Goal: Transaction & Acquisition: Purchase product/service

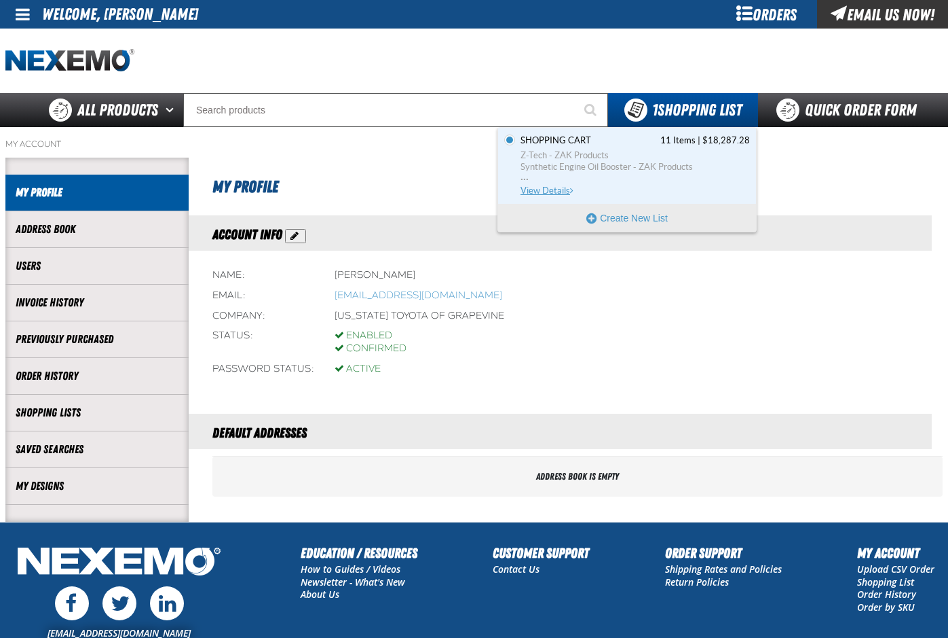
click at [565, 155] on span "Z-Tech - ZAK Products" at bounding box center [635, 155] width 229 height 12
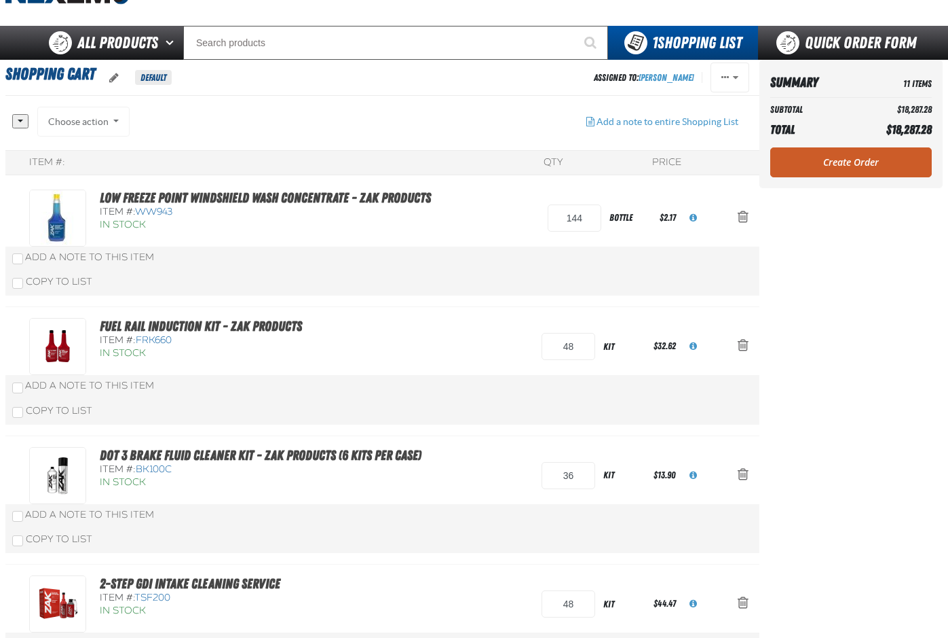
scroll to position [68, 0]
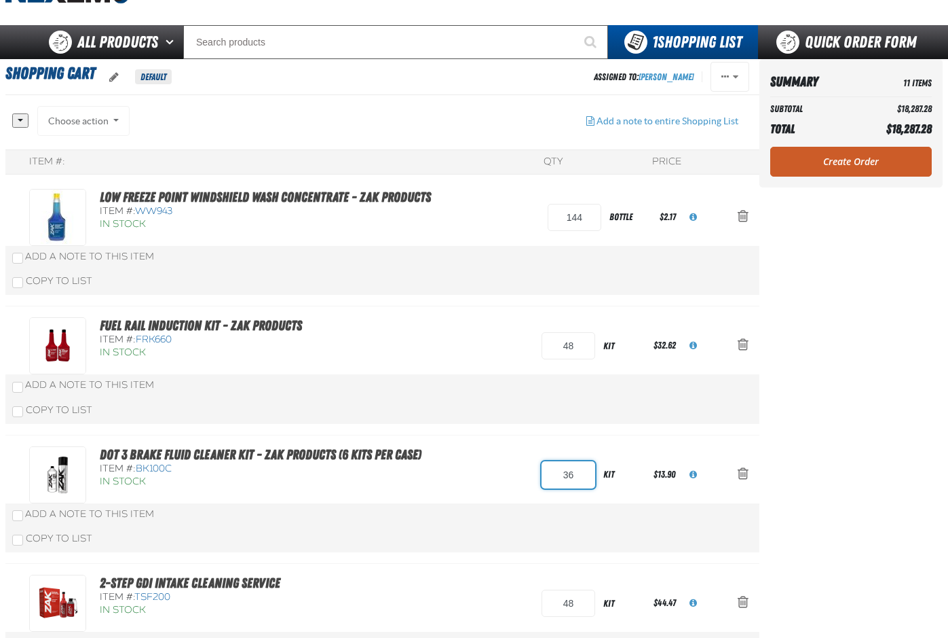
click at [567, 477] on input "36" at bounding box center [569, 474] width 54 height 27
type input "3"
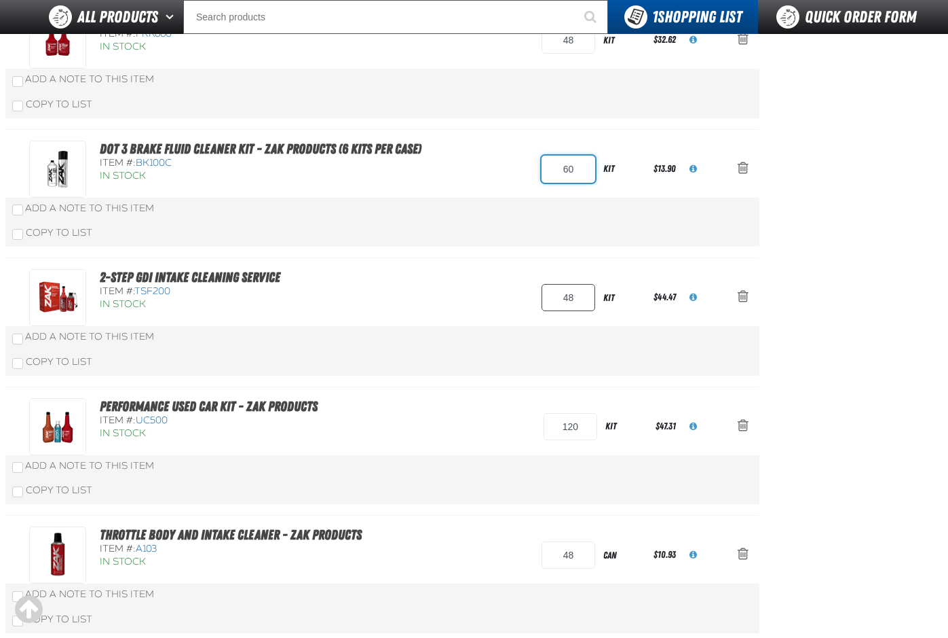
type input "60"
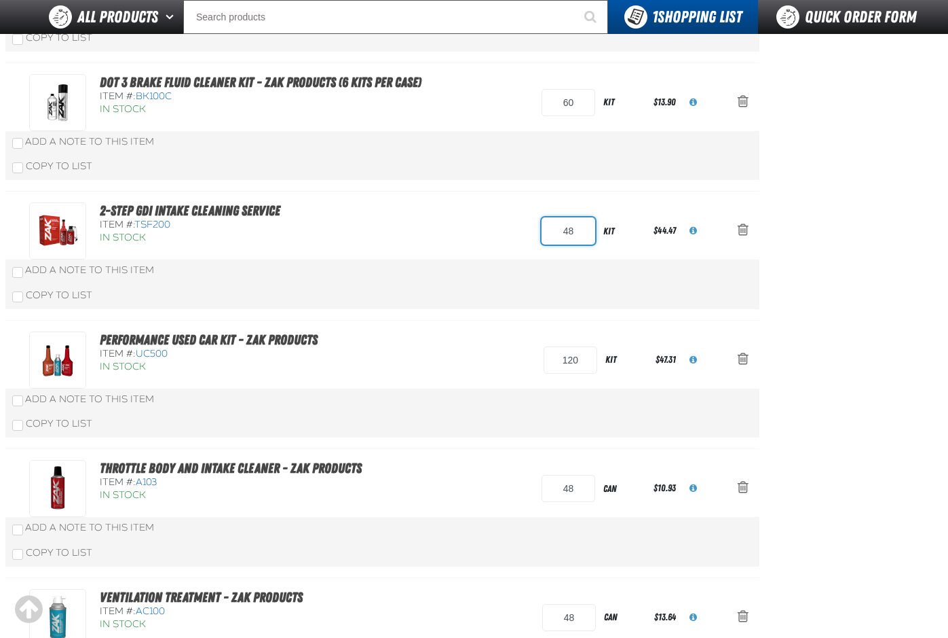
click at [582, 244] on input "48" at bounding box center [569, 230] width 54 height 27
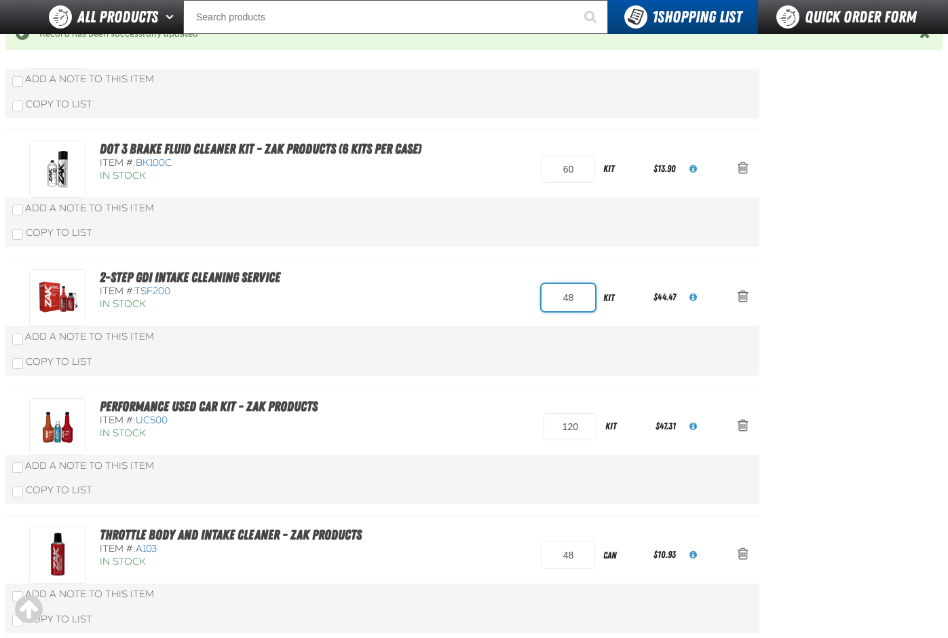
click at [580, 300] on input "48" at bounding box center [569, 297] width 54 height 27
type input "4"
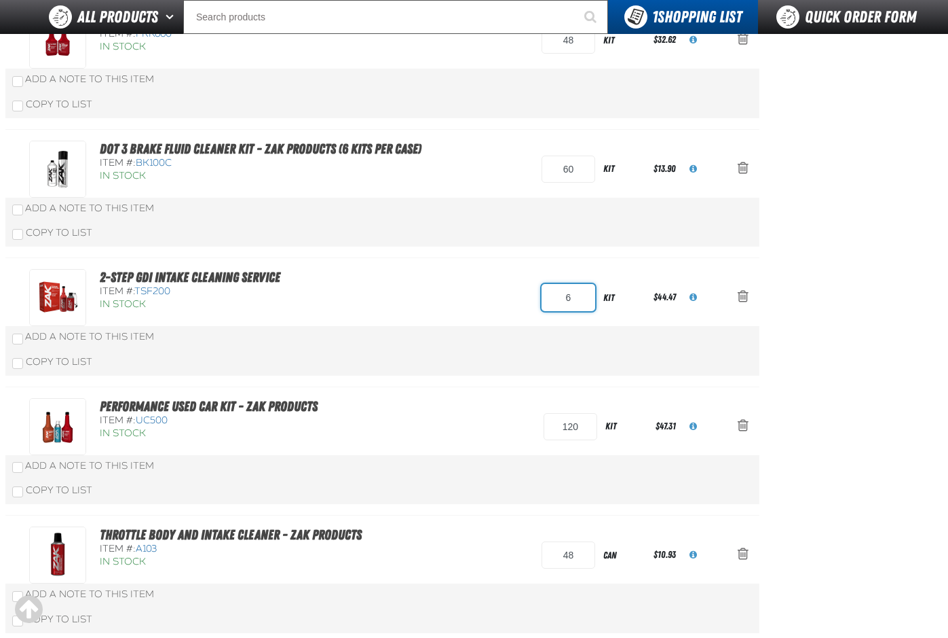
scroll to position [339, 0]
type input "60"
click at [586, 428] on input "120" at bounding box center [571, 426] width 54 height 27
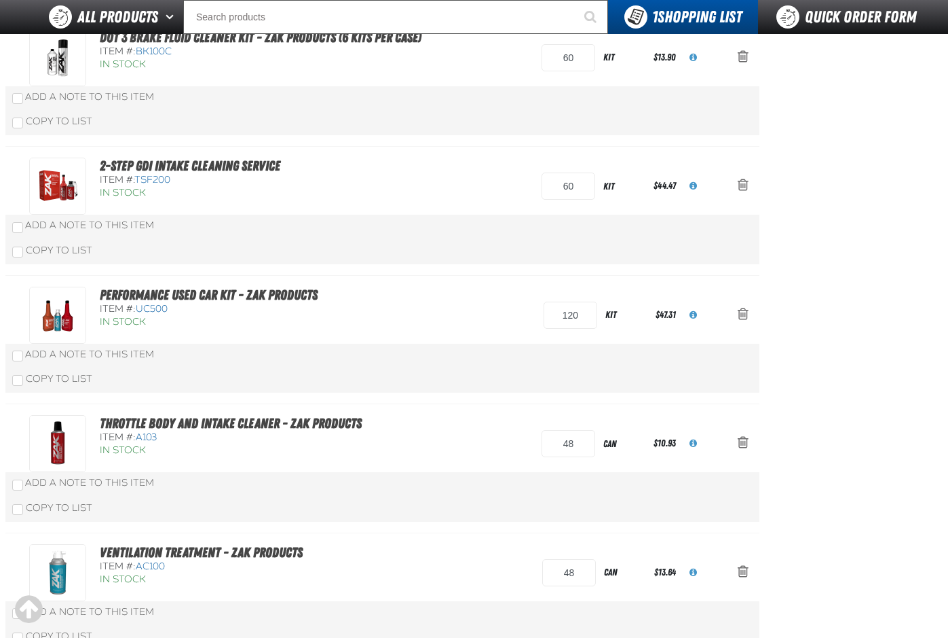
scroll to position [475, 0]
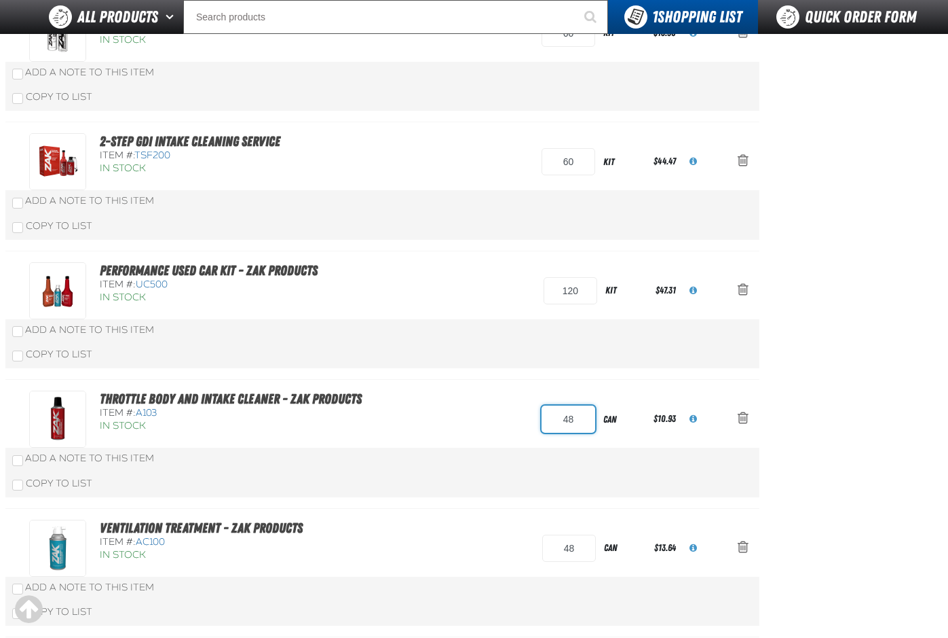
click at [580, 417] on input "48" at bounding box center [569, 418] width 54 height 27
type input "4"
type input "36"
click at [580, 550] on input "48" at bounding box center [569, 547] width 54 height 27
click at [568, 540] on input "48" at bounding box center [569, 547] width 54 height 27
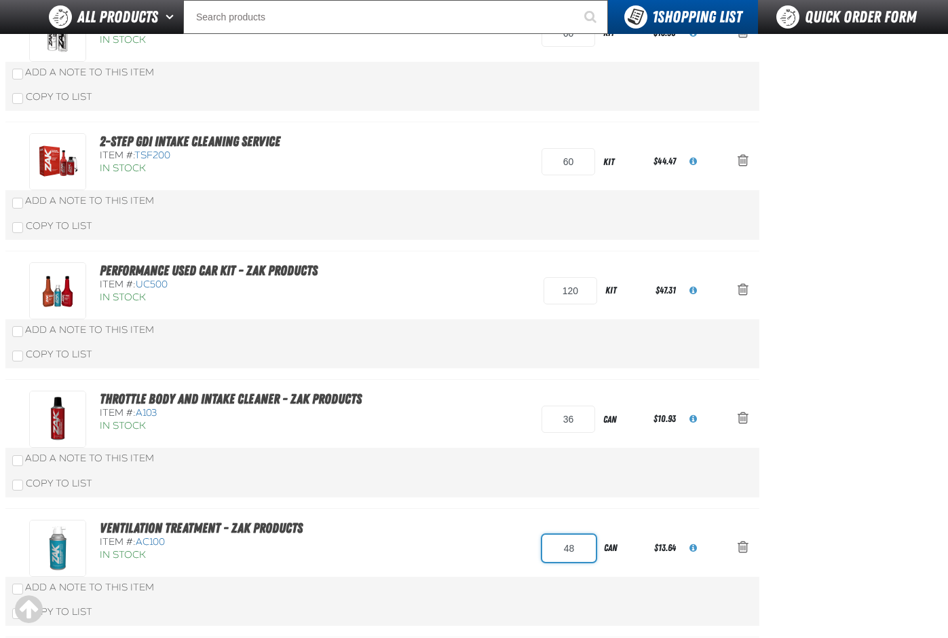
click at [578, 550] on input "48" at bounding box center [569, 547] width 54 height 27
type input "4"
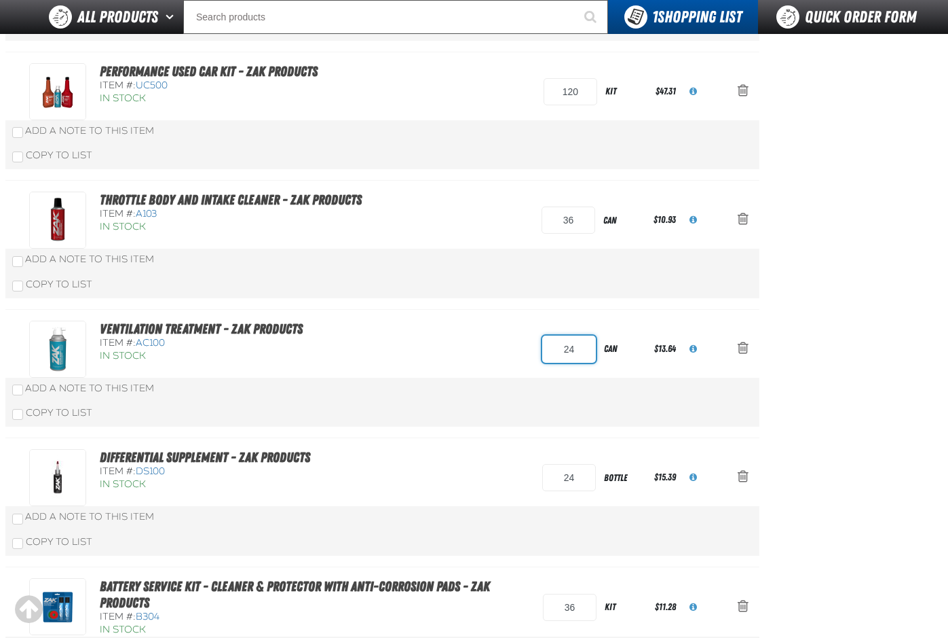
scroll to position [679, 0]
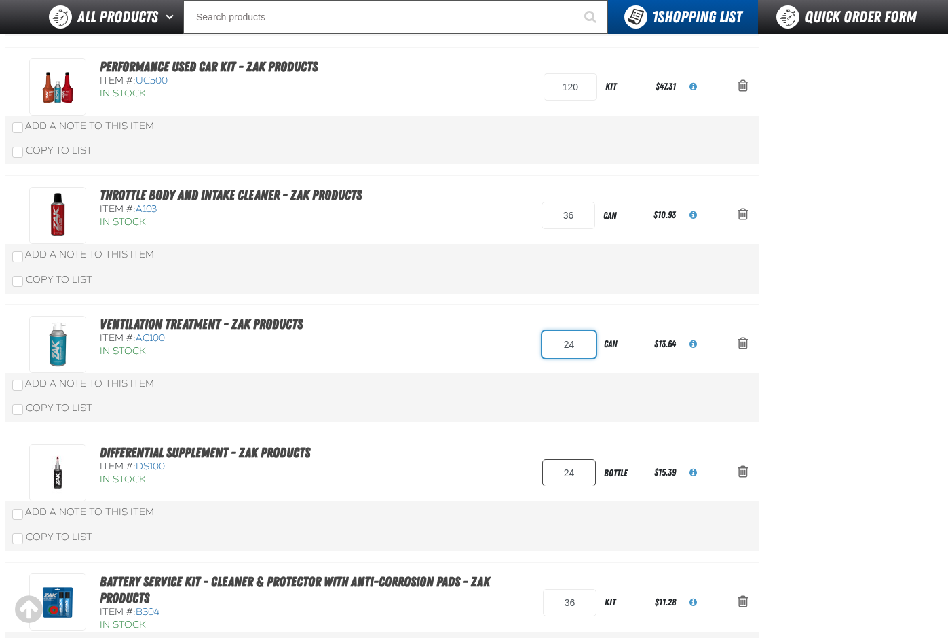
type input "24"
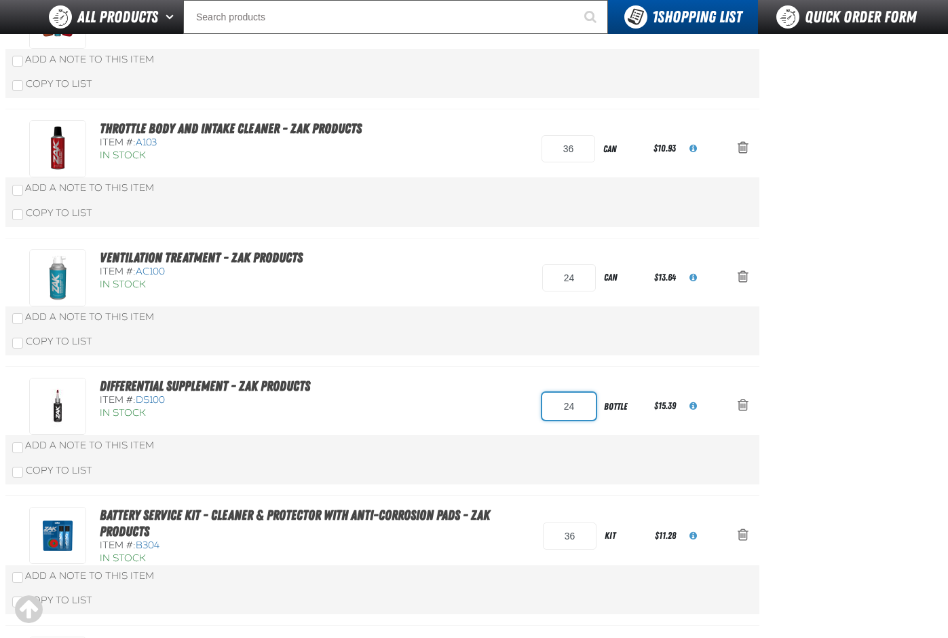
click at [582, 420] on input "24" at bounding box center [569, 405] width 54 height 27
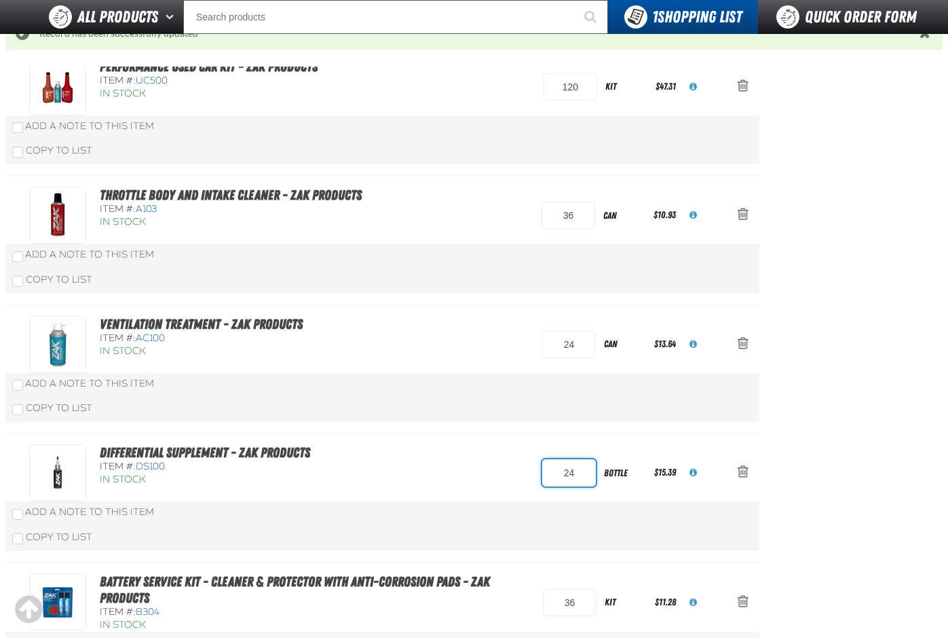
click at [586, 475] on input "24" at bounding box center [569, 472] width 54 height 27
type input "2"
type input "12"
click at [791, 436] on aside "Summary 11 Items Subtotal $18,696.00 Total $18,696.00 Loading... Create Order" at bounding box center [851, 181] width 183 height 1535
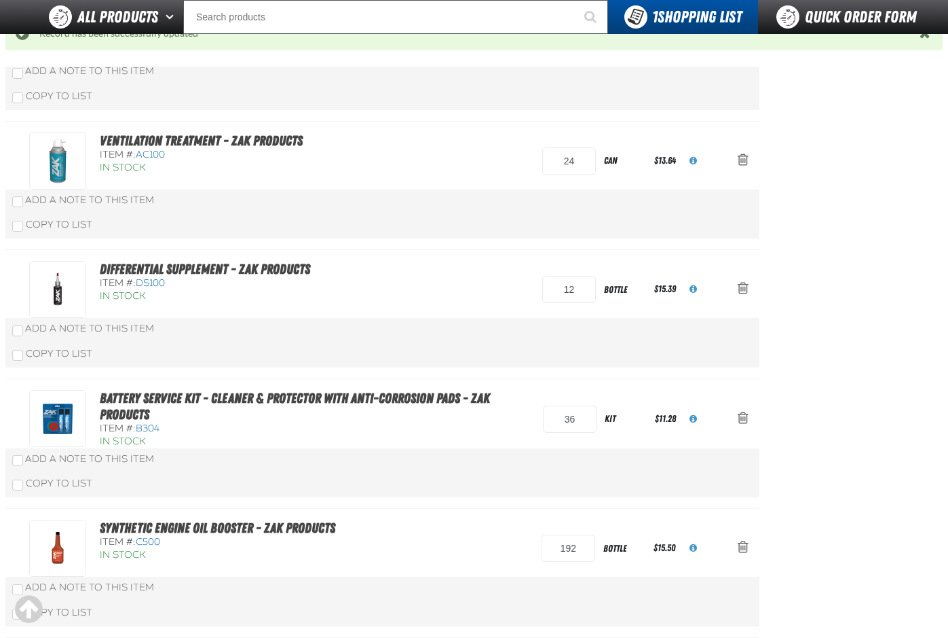
scroll to position [949, 0]
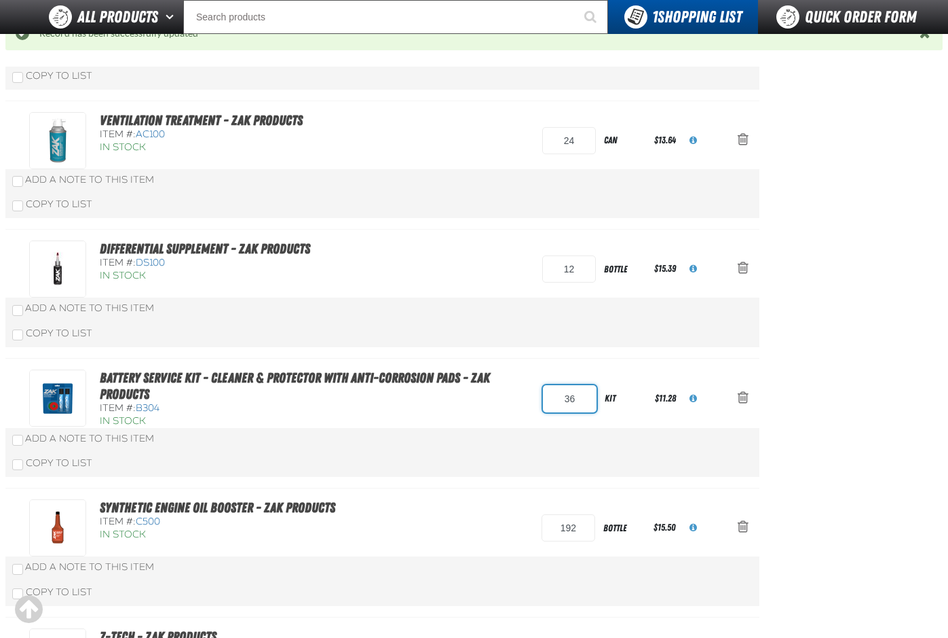
click at [587, 404] on input "36" at bounding box center [570, 398] width 54 height 27
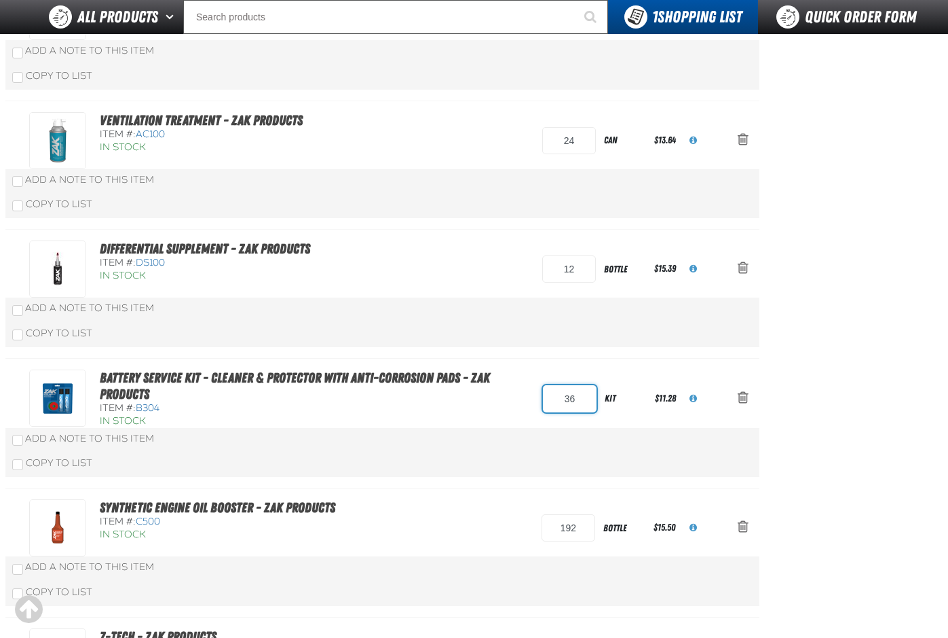
type input "3"
type input "24"
click at [584, 527] on input "192" at bounding box center [569, 527] width 54 height 27
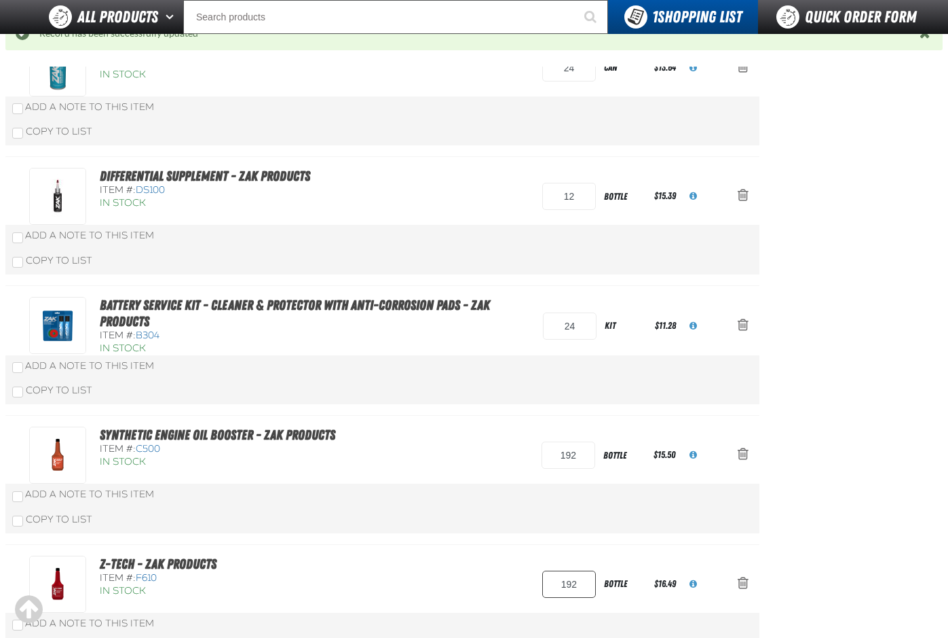
scroll to position [1153, 0]
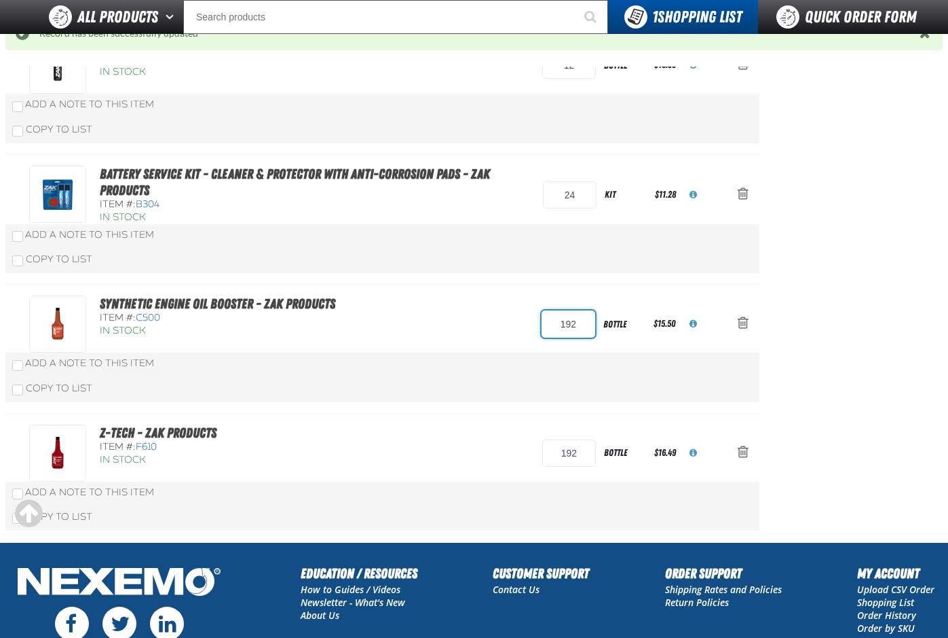
click at [583, 316] on input "192" at bounding box center [569, 323] width 54 height 27
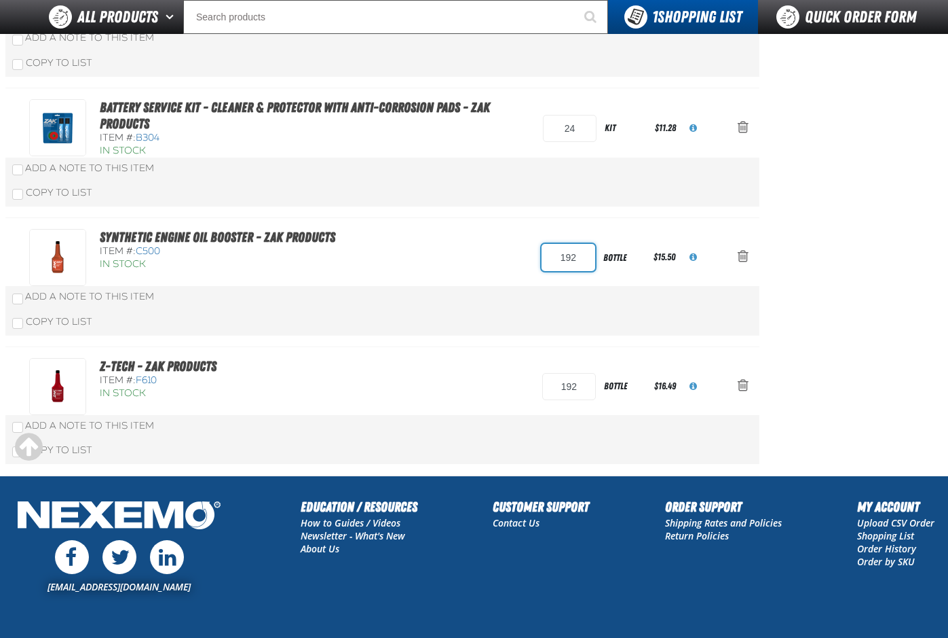
scroll to position [1086, 0]
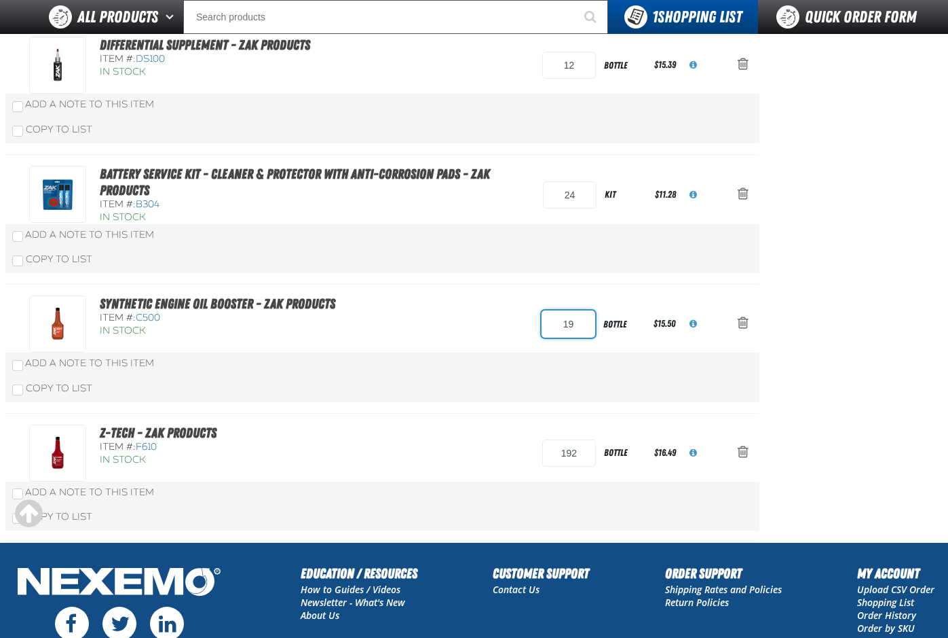
type input "1"
type input "240"
click at [583, 450] on input "192" at bounding box center [569, 452] width 54 height 27
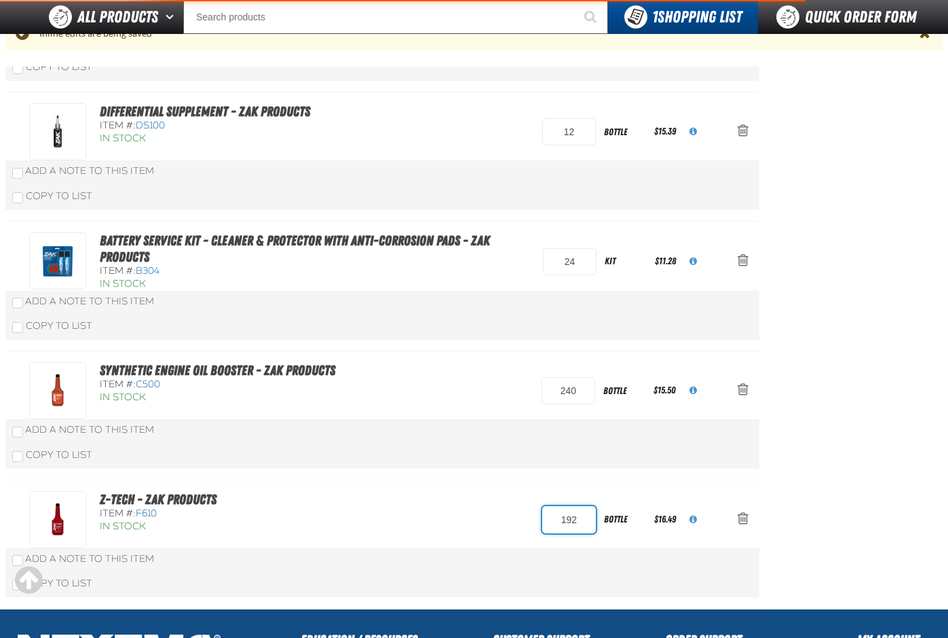
scroll to position [1153, 0]
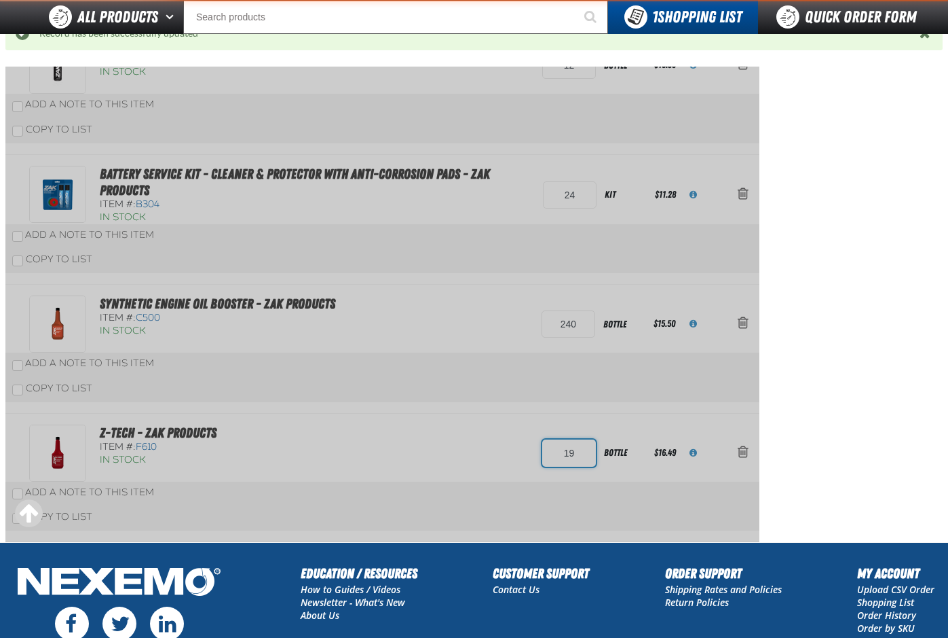
type input "1"
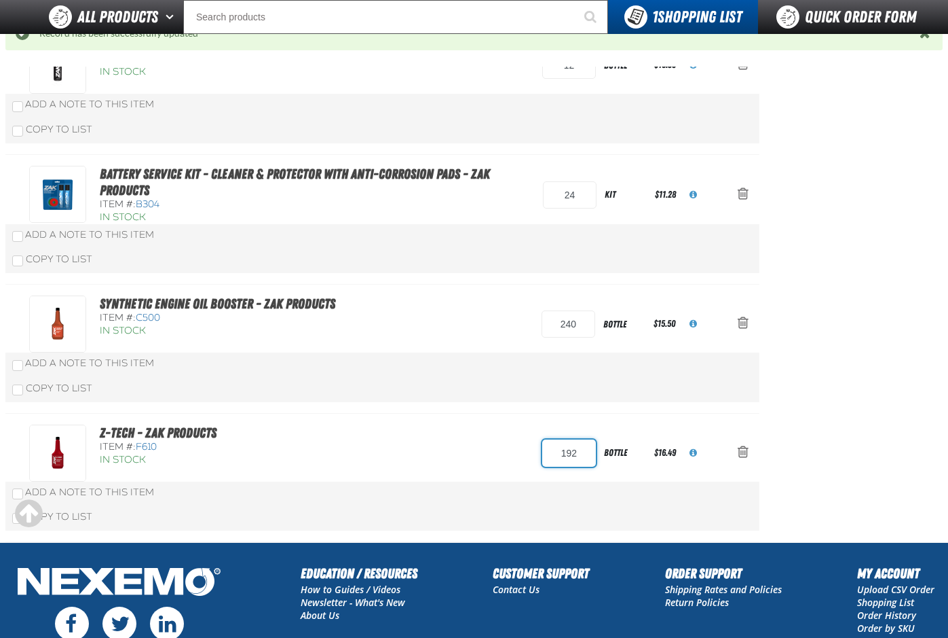
click at [578, 449] on input "192" at bounding box center [569, 452] width 54 height 27
type input "1"
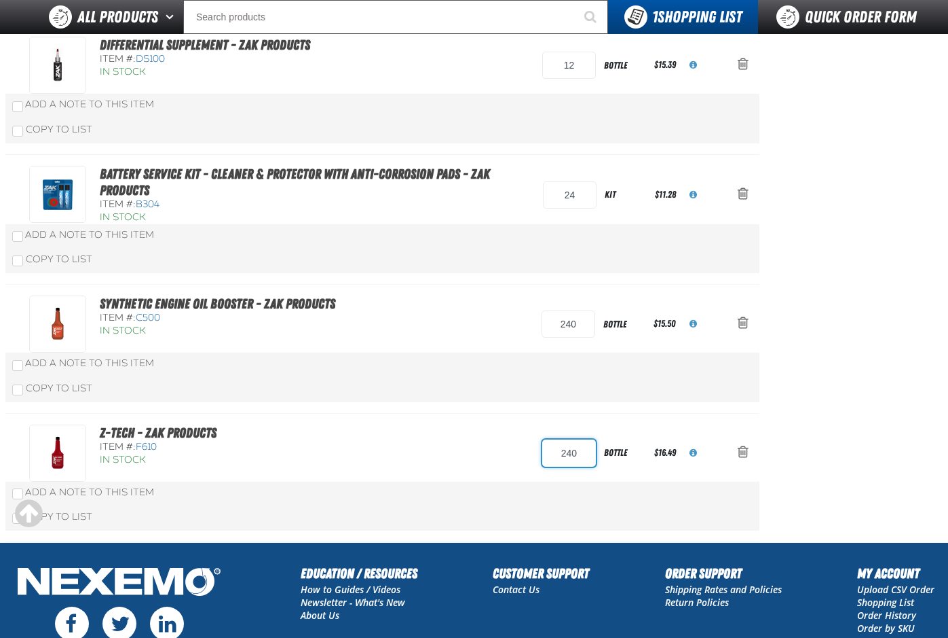
type input "240"
click at [614, 416] on div "Z-Tech - ZAK Products Item #: F610 In Stock 240 bottle" at bounding box center [382, 477] width 754 height 129
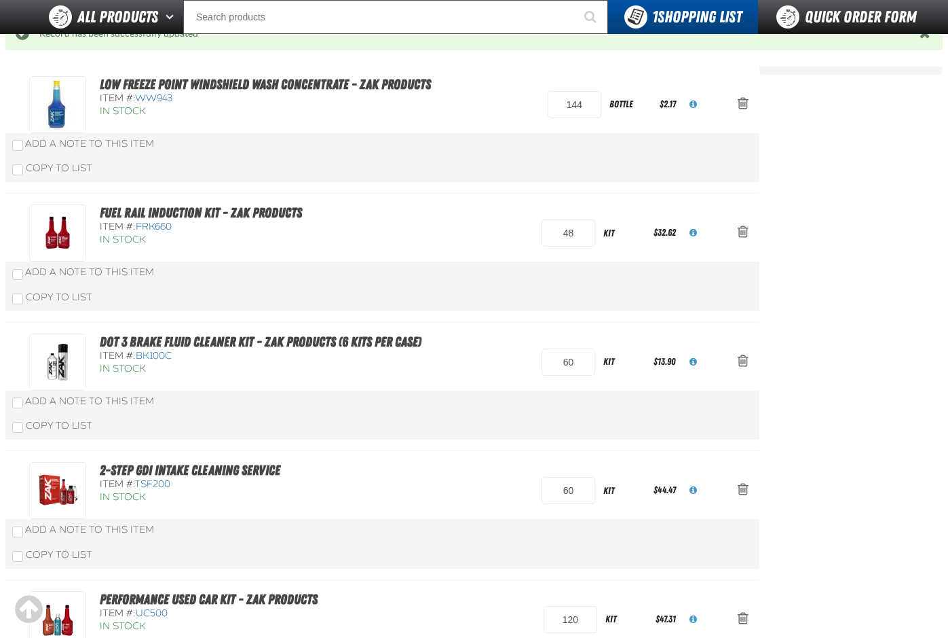
scroll to position [0, 0]
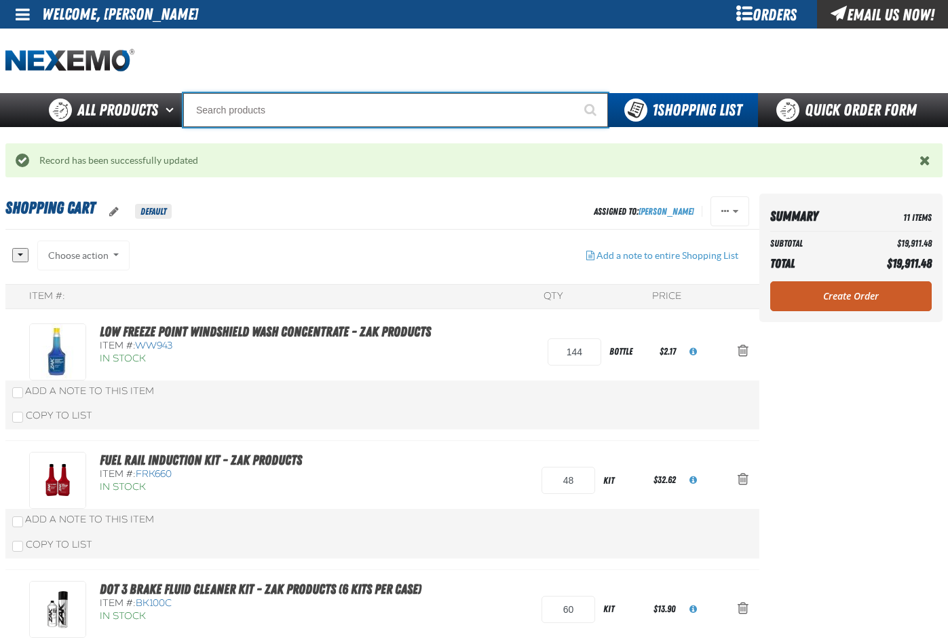
drag, startPoint x: 263, startPoint y: 108, endPoint x: 256, endPoint y: 107, distance: 6.8
click at [263, 108] on input "Search" at bounding box center [395, 110] width 425 height 34
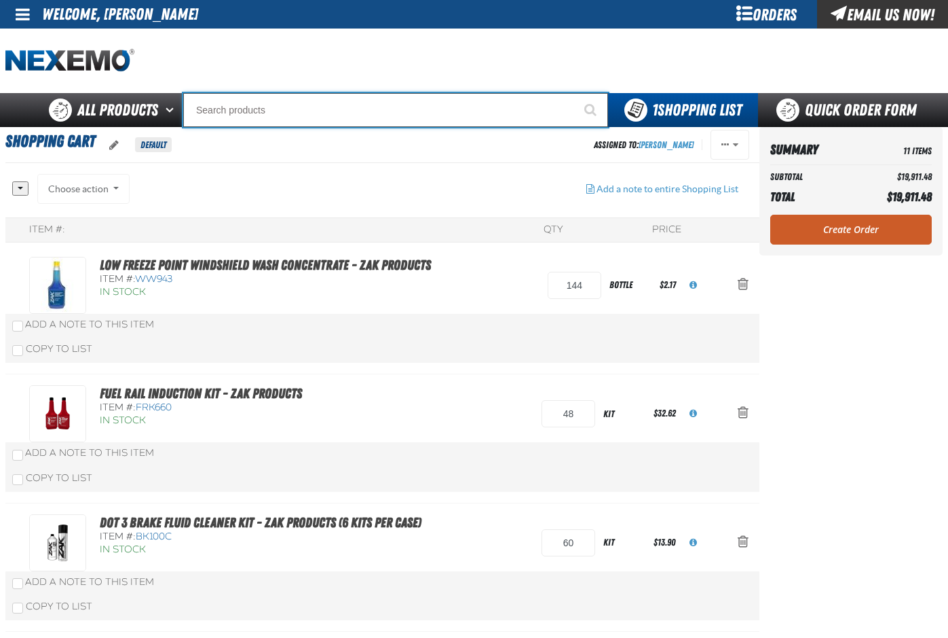
type input "P"
type input "Perfect P Series 0.25-ounce Lead Wheel Weight"
type input "P"
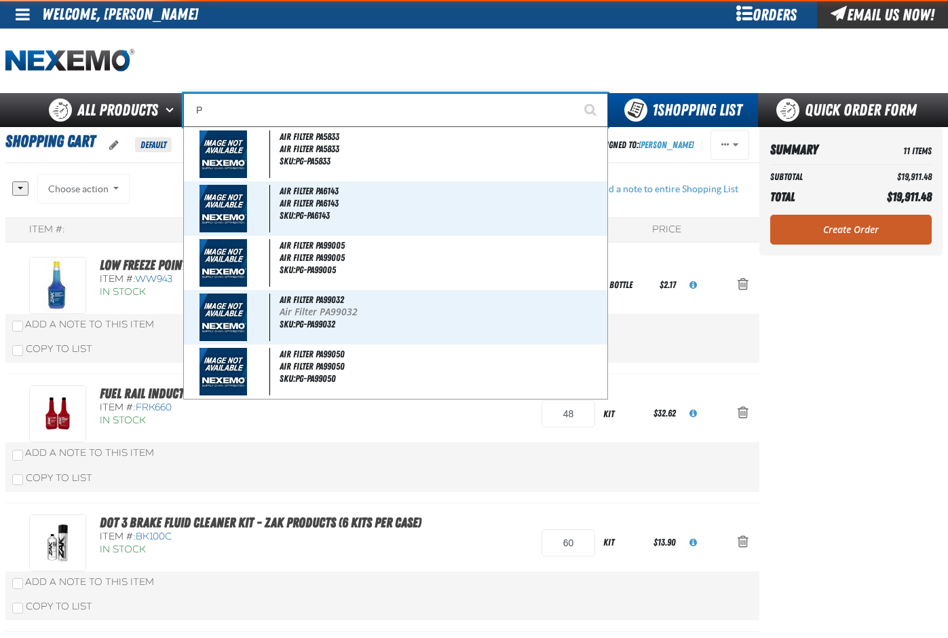
type input "Perfect P Series 0.25-ounce Lead Wheel Weight"
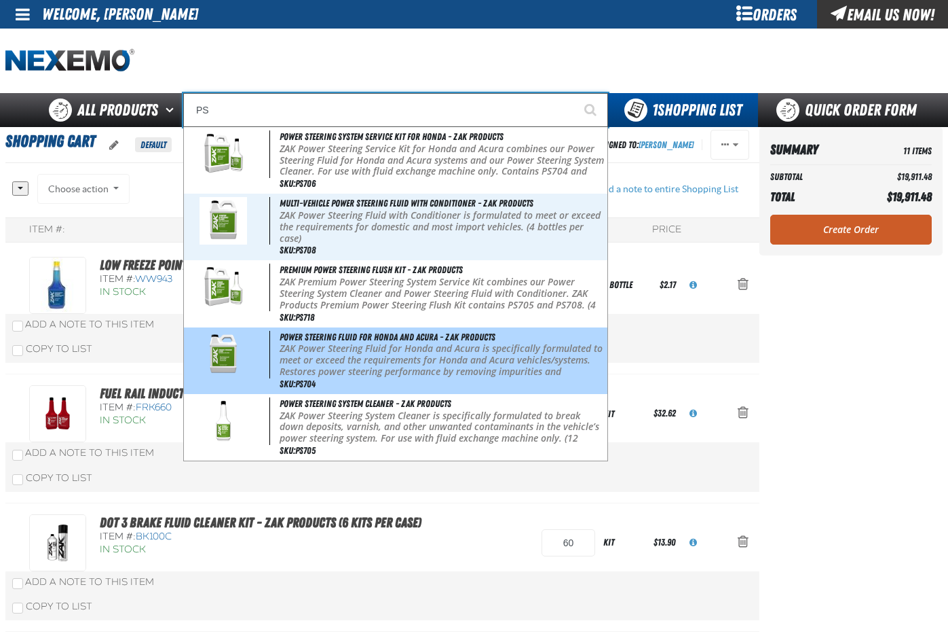
click at [400, 365] on p "ZAK Power Steering Fluid for Honda and Acura is specifically formulated to meet…" at bounding box center [442, 365] width 325 height 45
type input "Power Steering Fluid for Honda and Acura - ZAK Products"
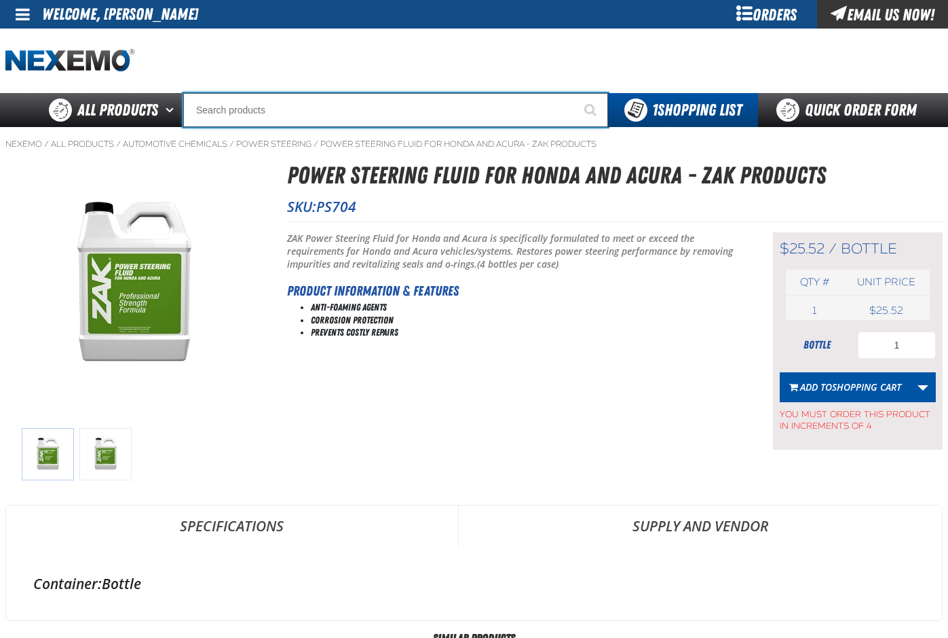
click at [275, 113] on input "Search" at bounding box center [395, 110] width 425 height 34
type input "P"
type input "Perfect P Series 0.25-ounce Lead Wheel Weight"
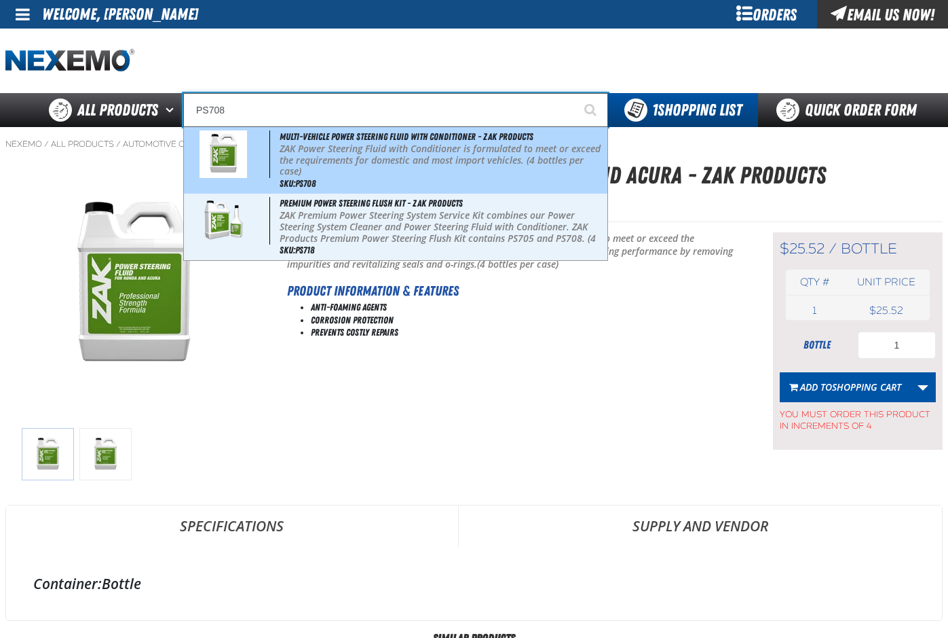
click at [339, 157] on p "ZAK Power Steering Fluid with Conditioner is formulated to meet or exceed the r…" at bounding box center [442, 160] width 325 height 34
type input "Multi-Vehicle Power Steering Fluid with Conditioner - ZAK Products"
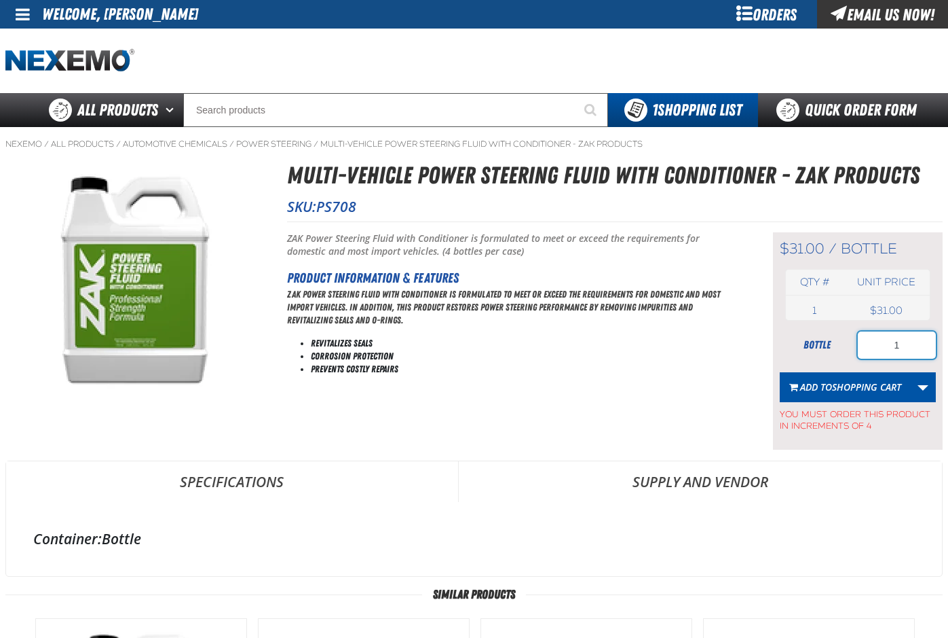
click at [904, 341] on input "1" at bounding box center [897, 344] width 78 height 27
type input "16"
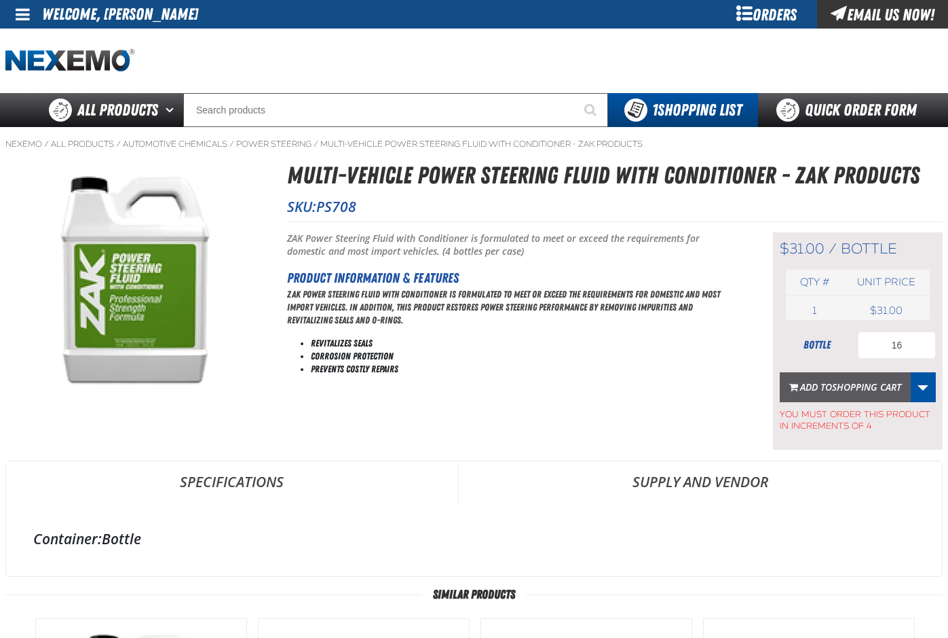
click at [861, 380] on span "Shopping Cart" at bounding box center [866, 386] width 69 height 13
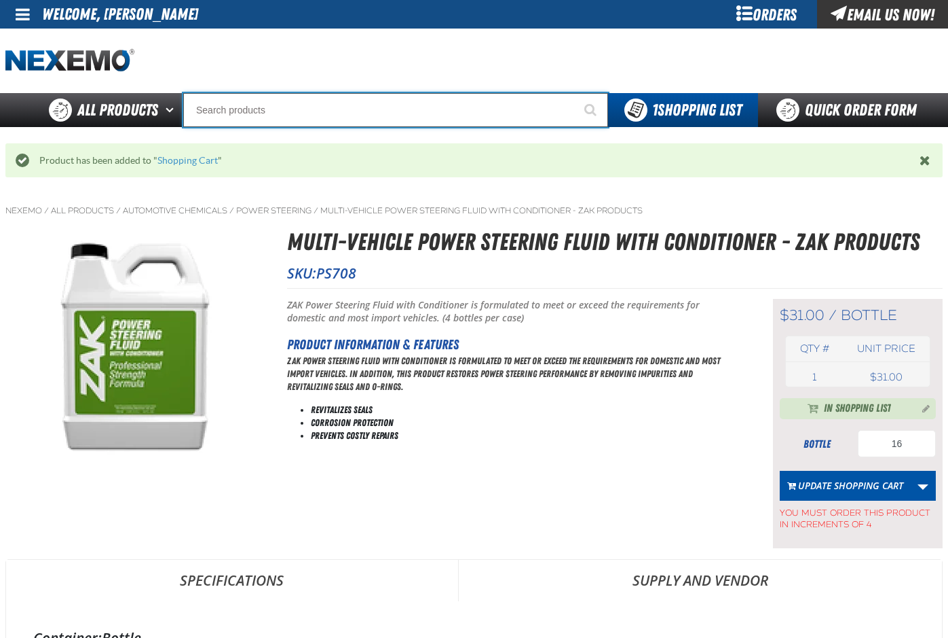
click at [320, 111] on input "Search" at bounding box center [395, 110] width 425 height 34
type input "R"
type input "ROADSIDE R"
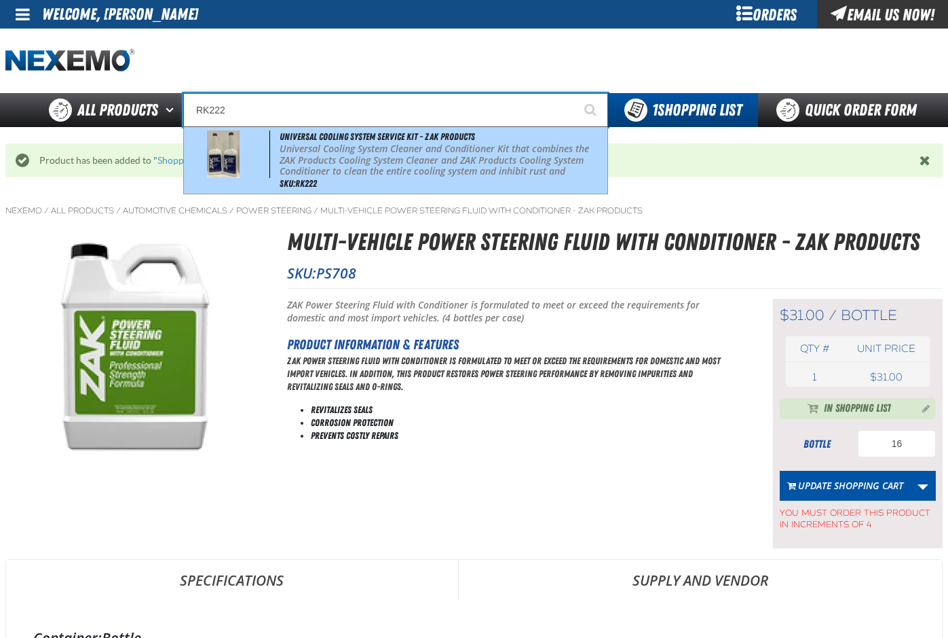
click at [362, 156] on p "Universal Cooling System Cleaner and Conditioner Kit that combines the ZAK Prod…" at bounding box center [442, 165] width 325 height 45
type input "Universal Cooling System Service Kit - ZAK Products"
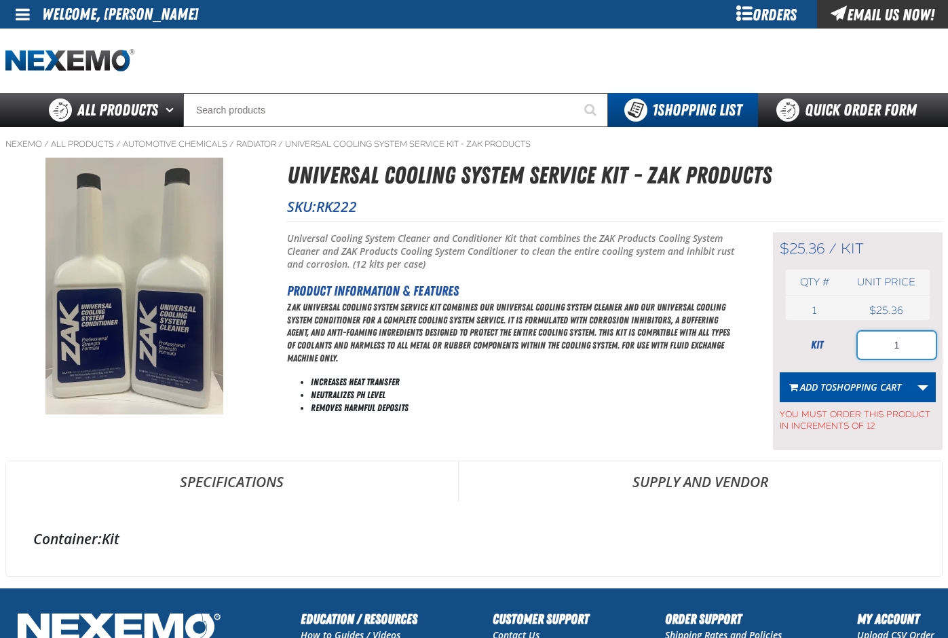
click at [908, 350] on input "1" at bounding box center [897, 344] width 78 height 27
type input "24"
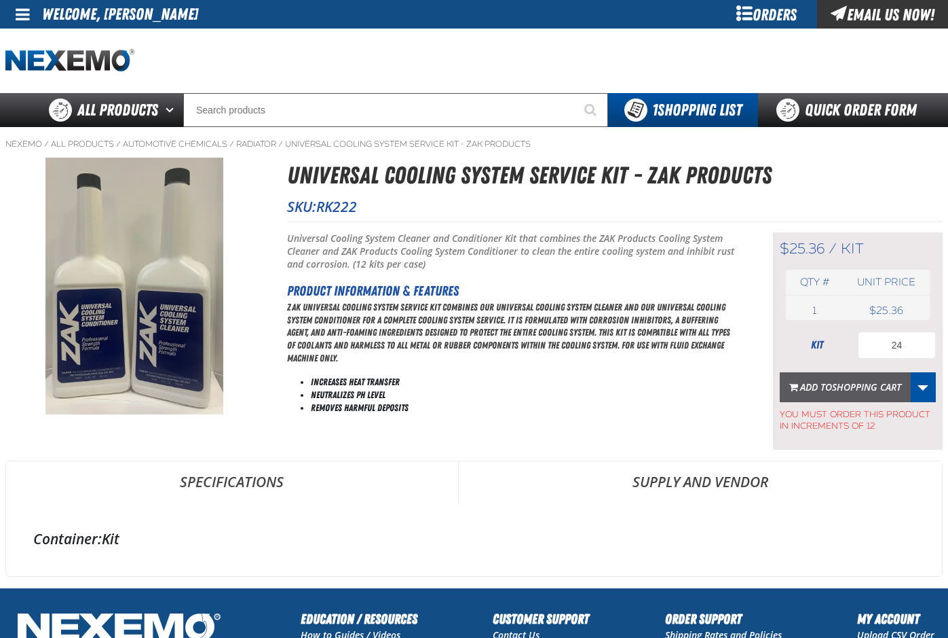
click at [857, 390] on span "Shopping Cart" at bounding box center [866, 386] width 69 height 13
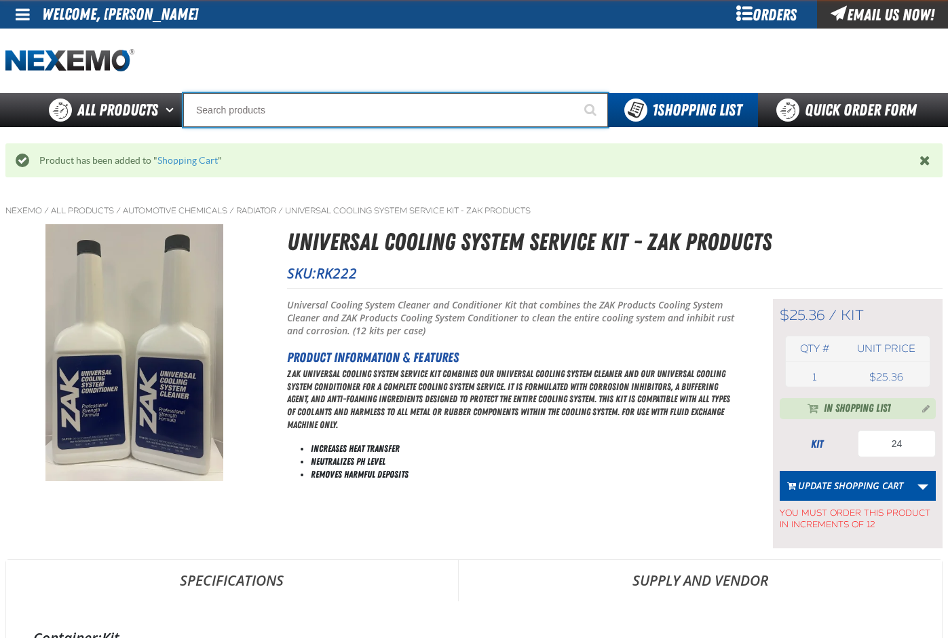
click at [248, 113] on input "Search" at bounding box center [395, 110] width 425 height 34
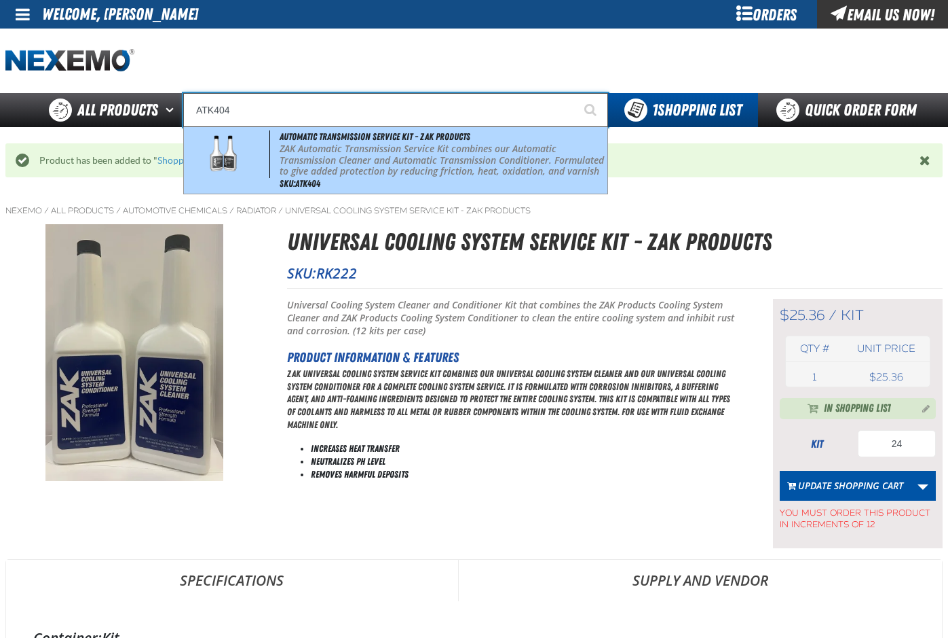
click at [309, 146] on p "ZAK Automatic Transmission Service Kit combines our Automatic Transmission Clea…" at bounding box center [442, 165] width 325 height 45
type input "Automatic Transmission Service Kit - ZAK Products"
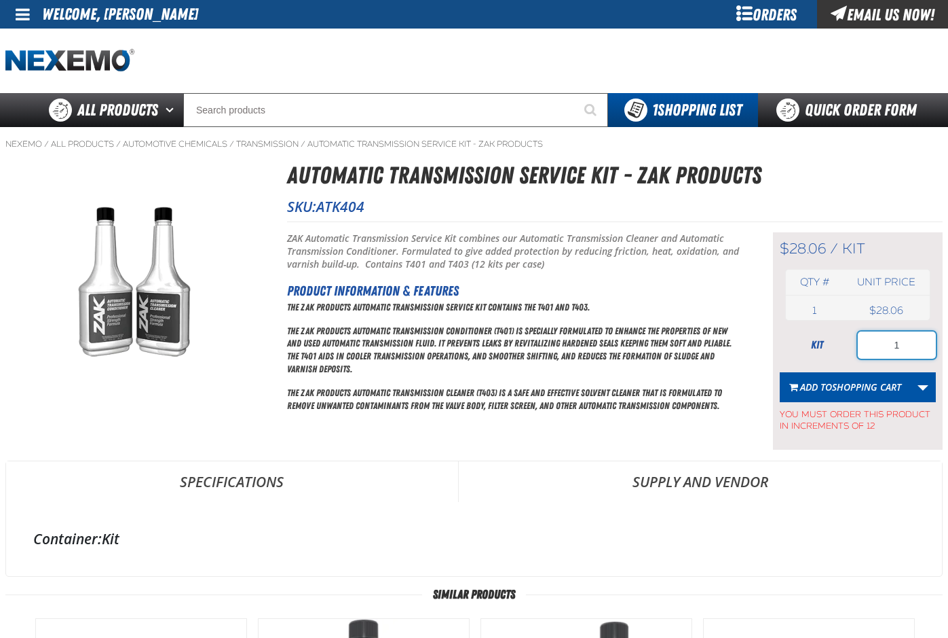
click at [909, 348] on input "1" at bounding box center [897, 344] width 78 height 27
type input "12"
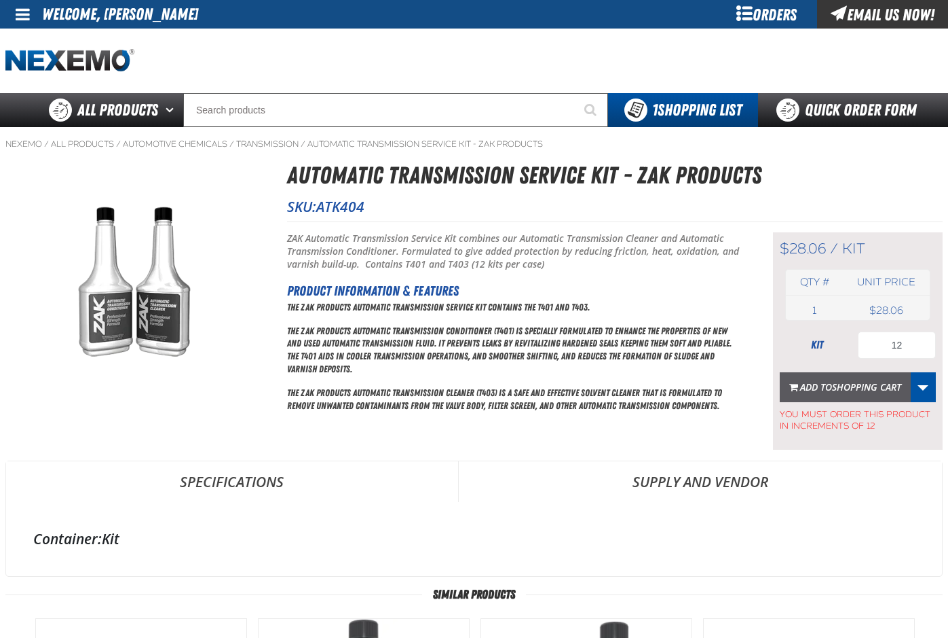
click at [862, 386] on span "Shopping Cart" at bounding box center [866, 386] width 69 height 13
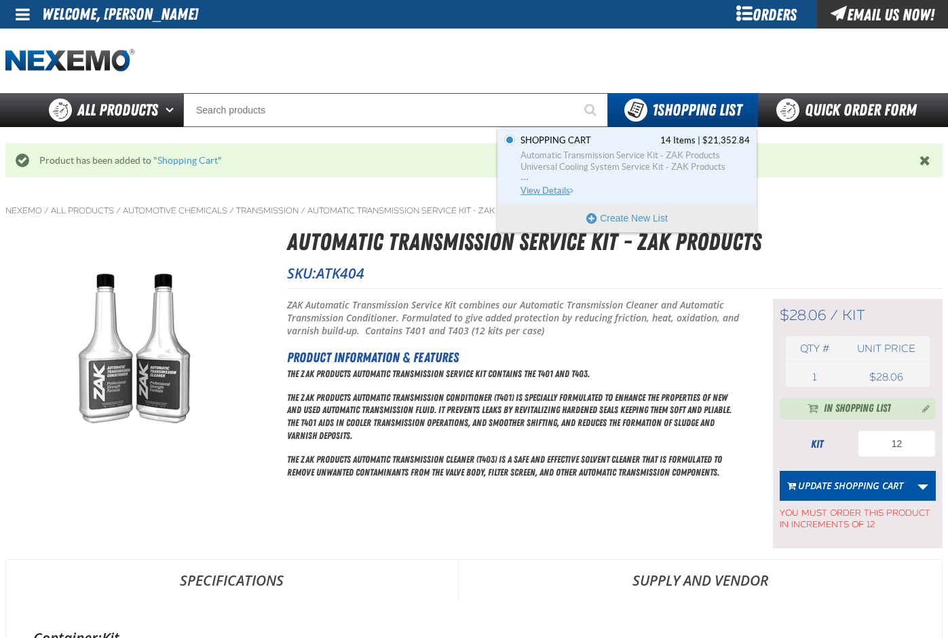
click at [610, 164] on span "Universal Cooling System Service Kit - ZAK Products" at bounding box center [635, 167] width 229 height 12
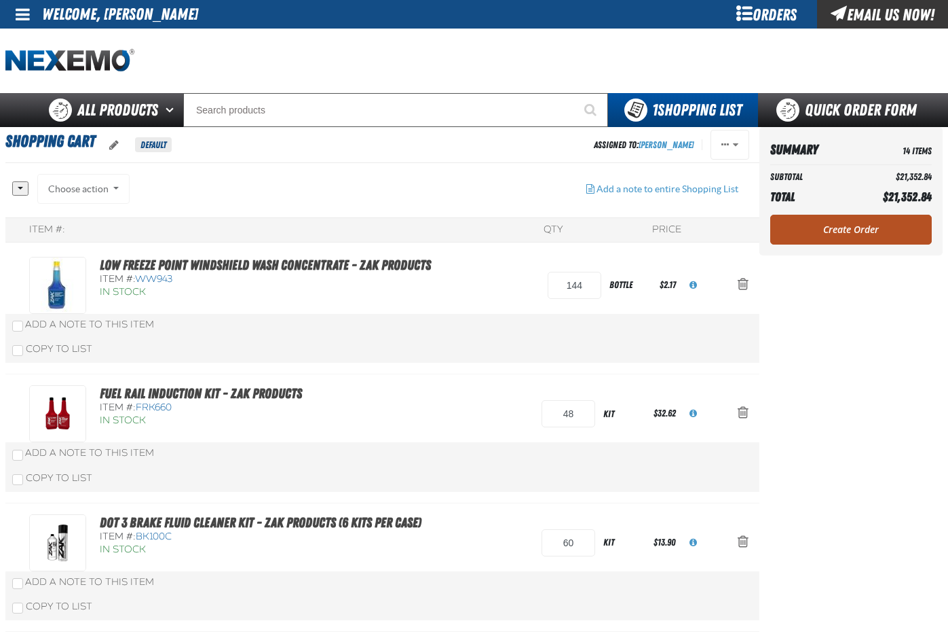
click at [835, 228] on link "Create Order" at bounding box center [852, 230] width 162 height 30
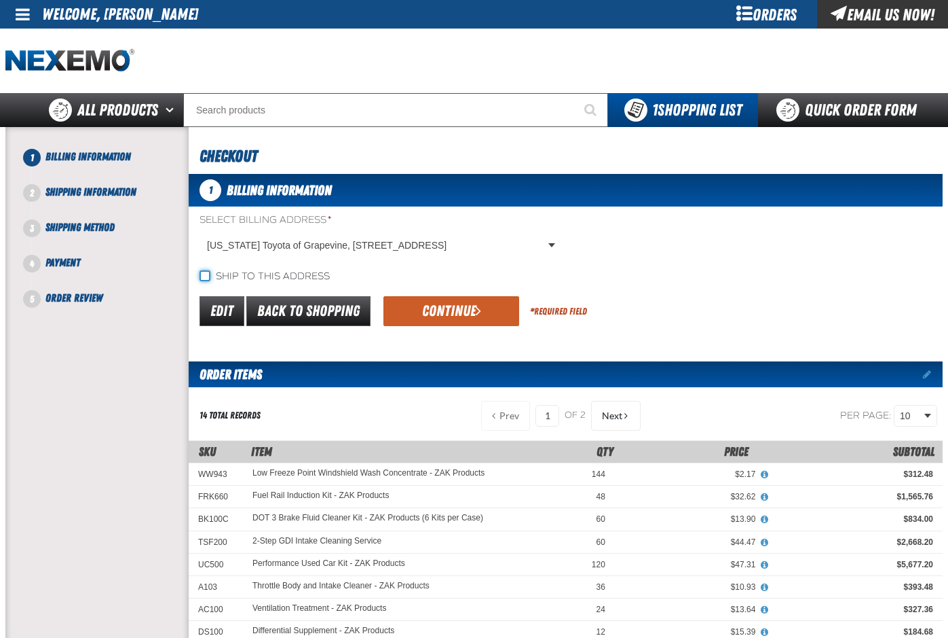
click at [204, 274] on input "Ship to this address" at bounding box center [205, 275] width 11 height 11
checkbox input "true"
click at [472, 308] on button "Continue" at bounding box center [452, 311] width 136 height 30
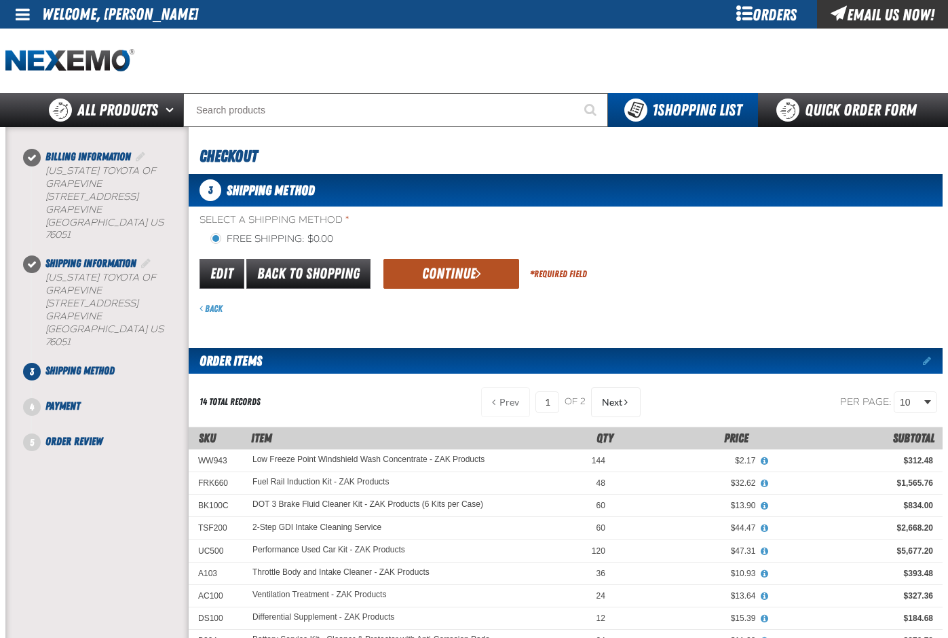
click at [454, 274] on button "Continue" at bounding box center [452, 274] width 136 height 30
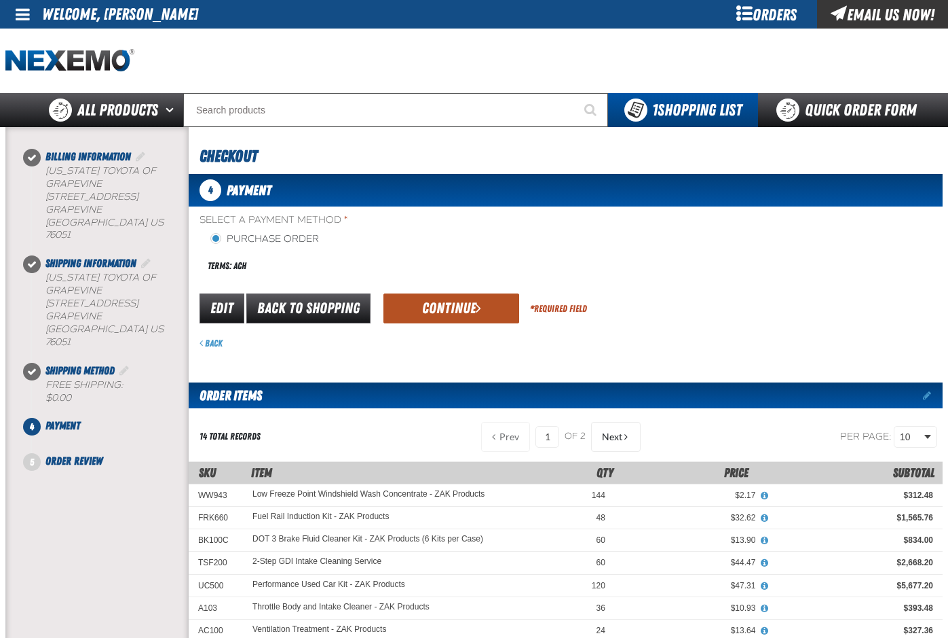
click at [460, 309] on button "Continue" at bounding box center [452, 308] width 136 height 30
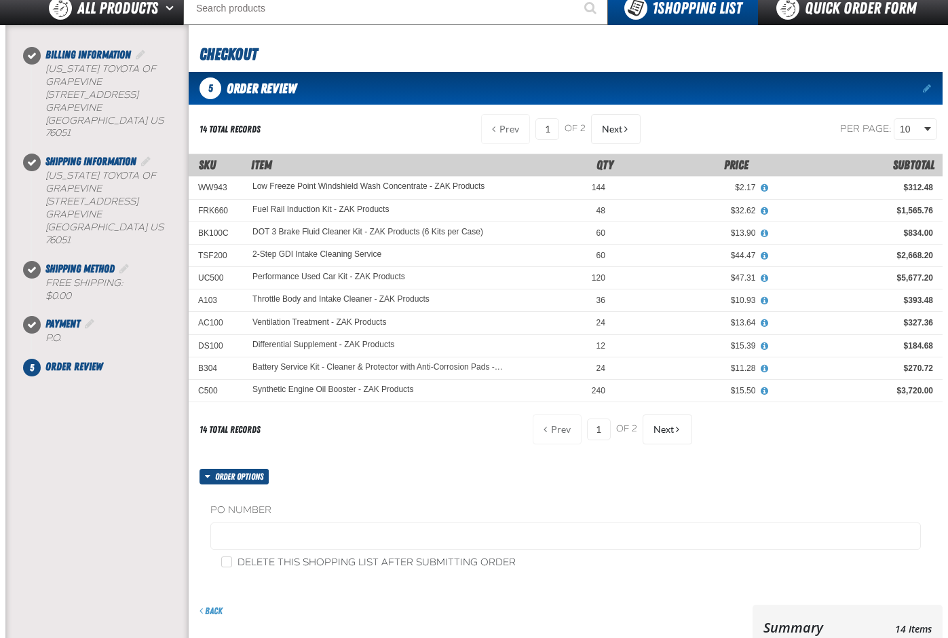
scroll to position [272, 0]
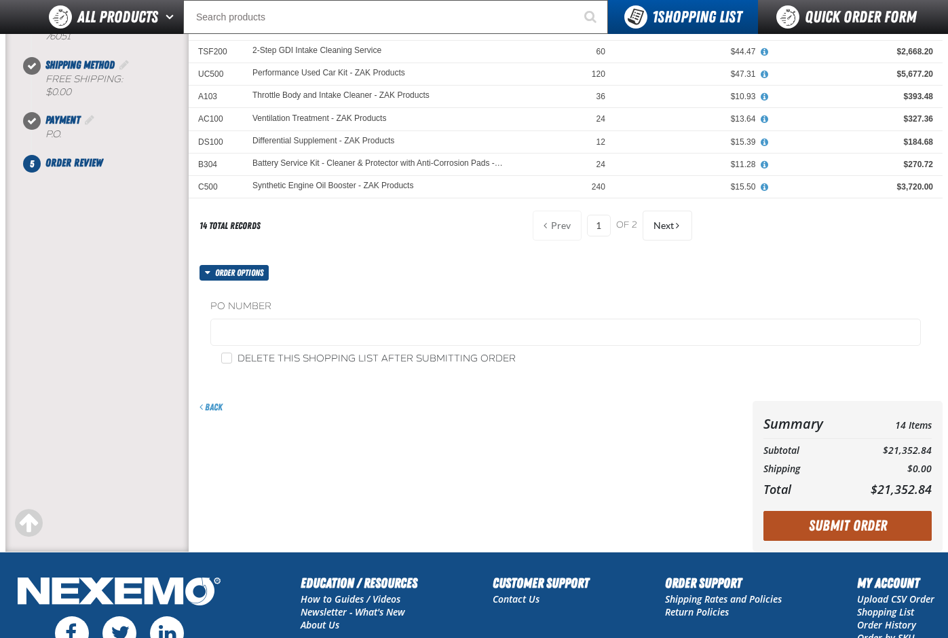
click at [855, 523] on button "Submit Order" at bounding box center [848, 526] width 168 height 30
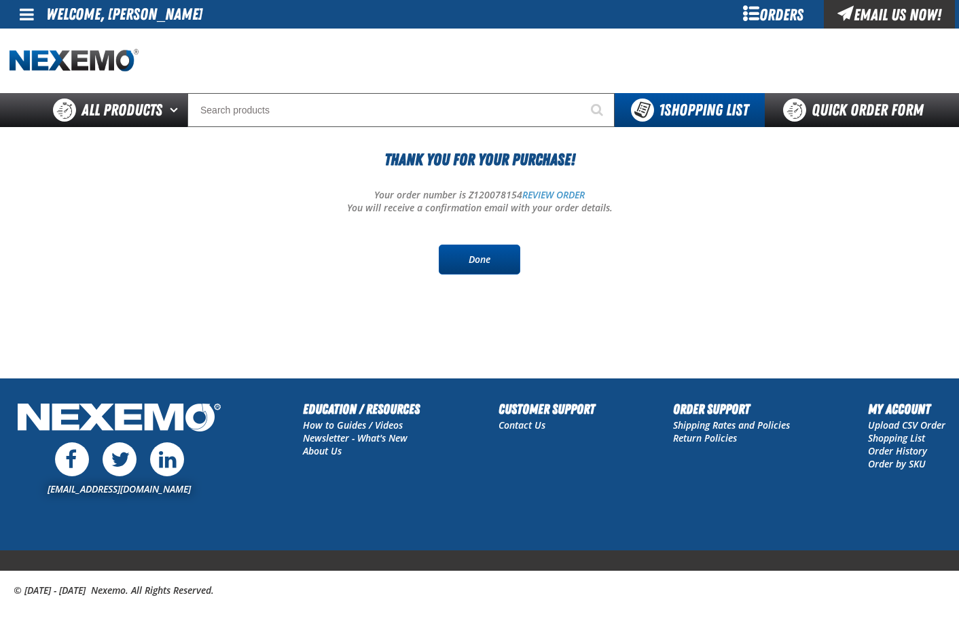
click at [475, 255] on link "Done" at bounding box center [479, 259] width 81 height 30
